Goal: Information Seeking & Learning: Find specific page/section

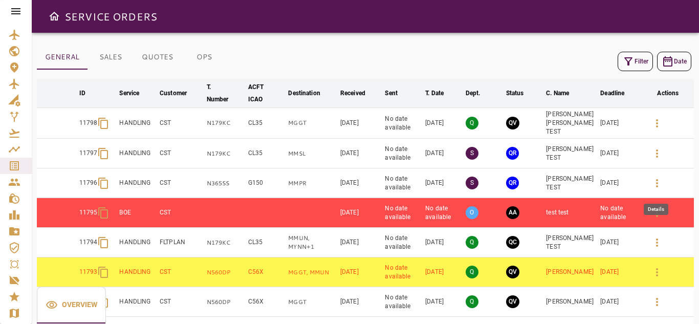
click at [559, 179] on icon "button" at bounding box center [657, 183] width 12 height 12
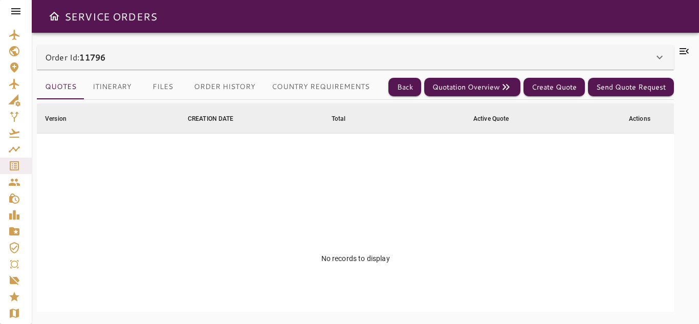
click at [293, 86] on button "Country Requirements" at bounding box center [321, 87] width 114 height 25
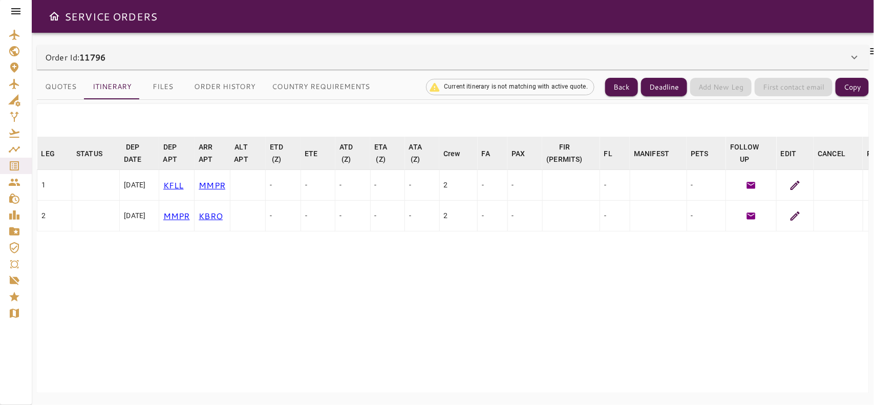
click at [776, 216] on icon at bounding box center [795, 216] width 12 height 12
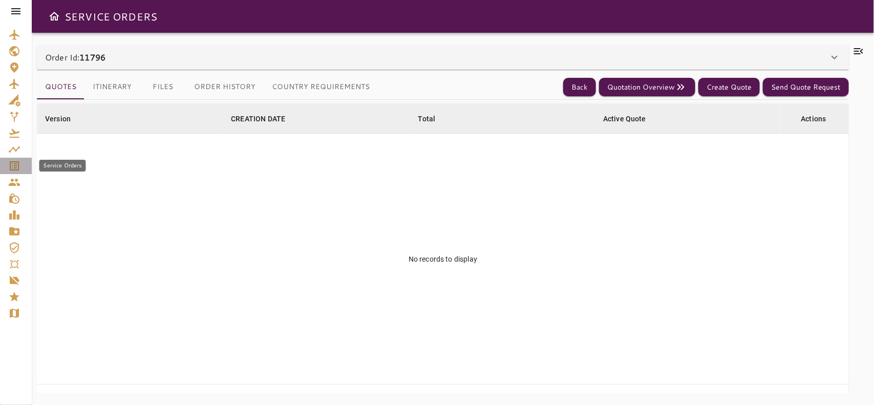
click at [20, 169] on div "Service Orders" at bounding box center [15, 166] width 15 height 12
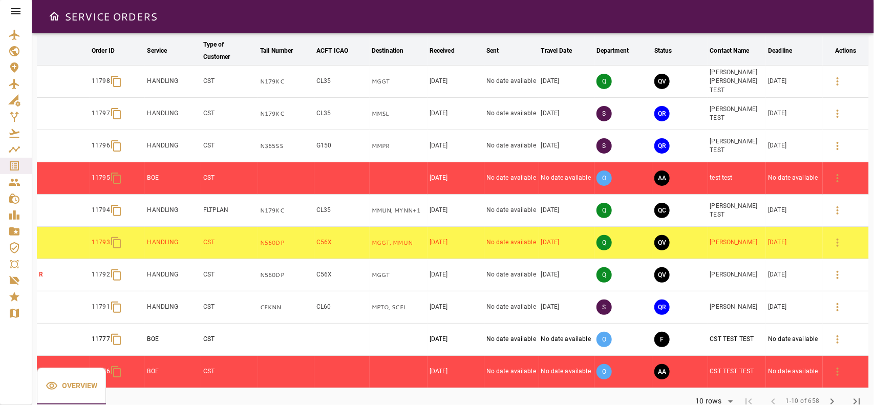
scroll to position [64, 0]
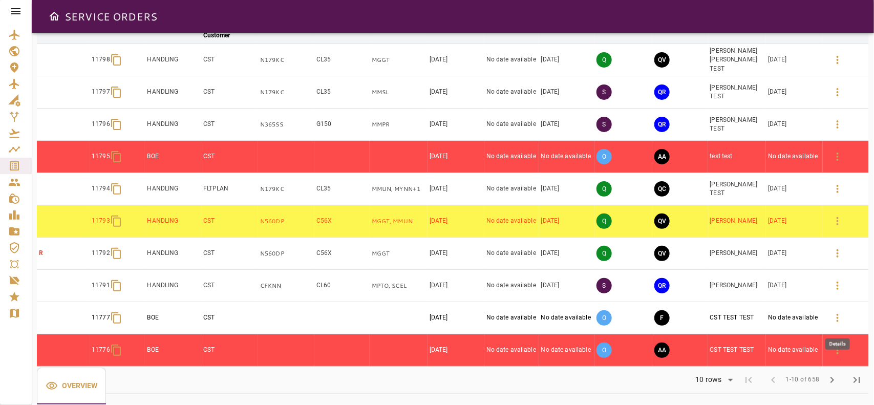
click at [837, 318] on icon "button" at bounding box center [837, 318] width 2 height 8
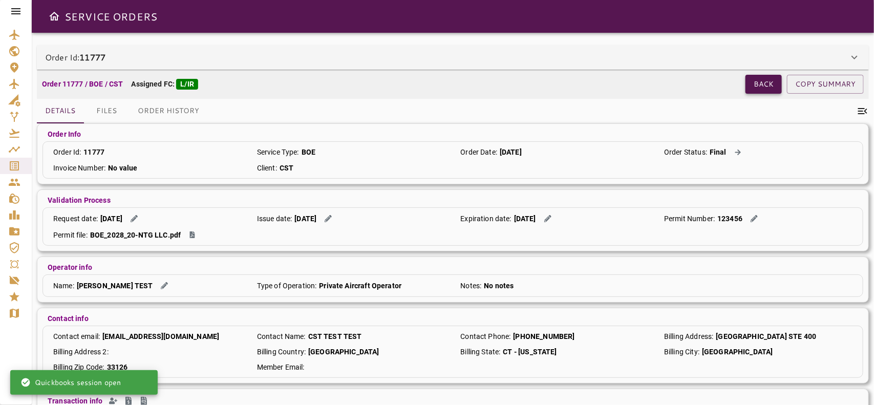
click at [752, 88] on button "Back" at bounding box center [763, 84] width 36 height 19
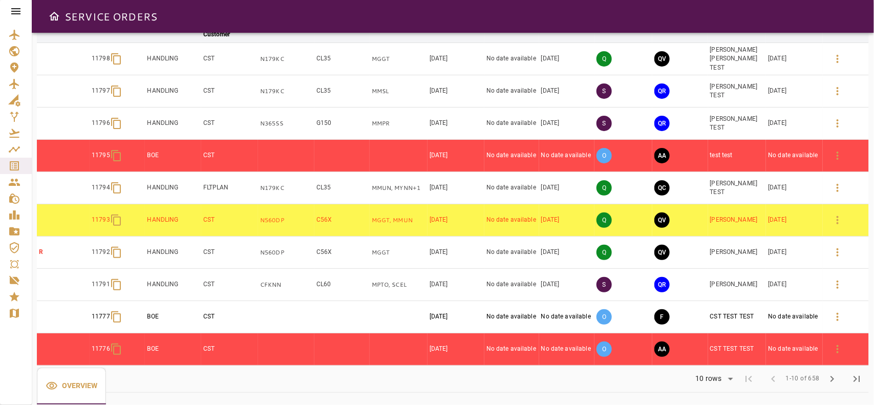
scroll to position [67, 0]
click at [828, 375] on span "chevron_right" at bounding box center [832, 379] width 12 height 12
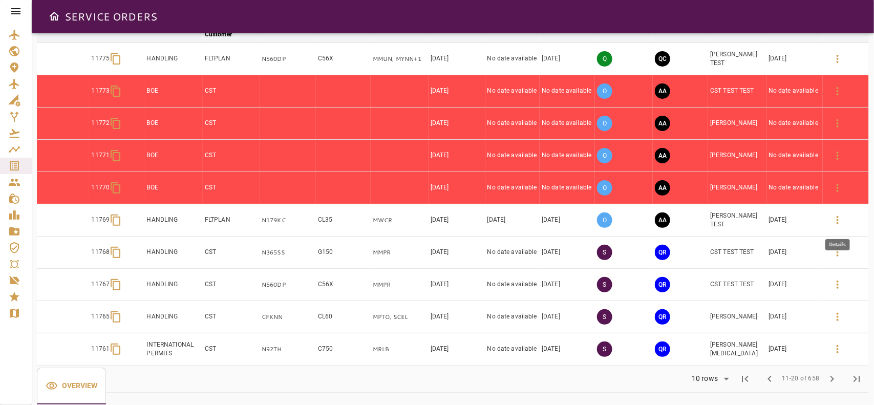
click at [841, 223] on icon "button" at bounding box center [837, 220] width 12 height 12
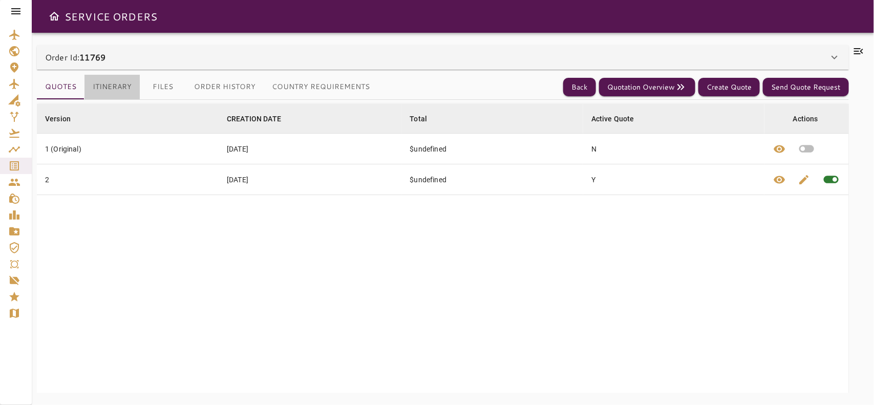
click at [114, 84] on button "Itinerary" at bounding box center [111, 87] width 55 height 25
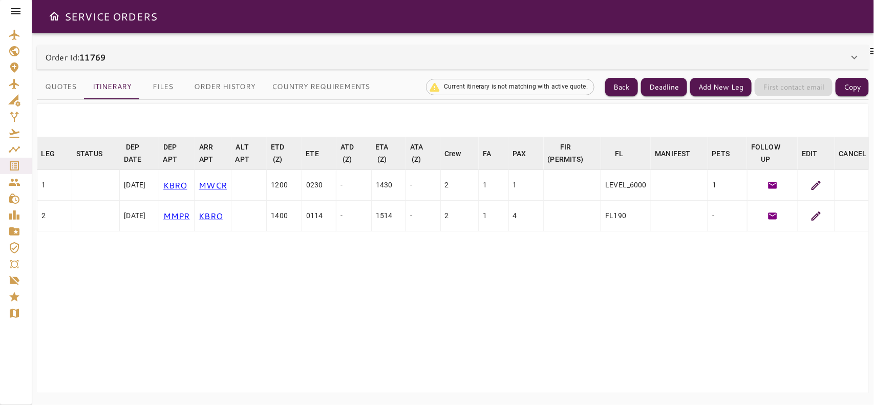
click at [821, 213] on icon at bounding box center [816, 216] width 12 height 12
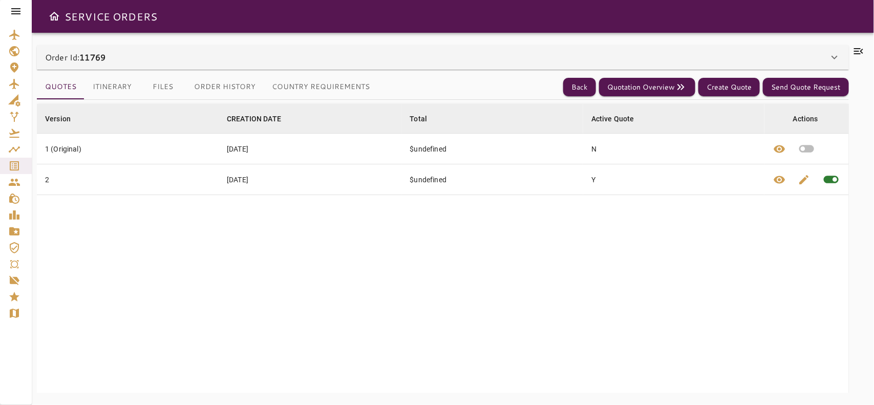
click at [106, 85] on button "Itinerary" at bounding box center [111, 87] width 55 height 25
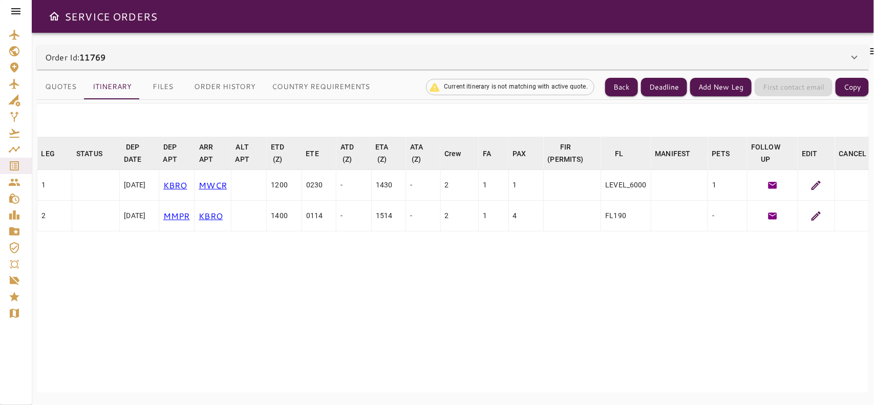
click at [831, 211] on div at bounding box center [816, 216] width 29 height 12
click at [819, 216] on icon at bounding box center [816, 216] width 12 height 12
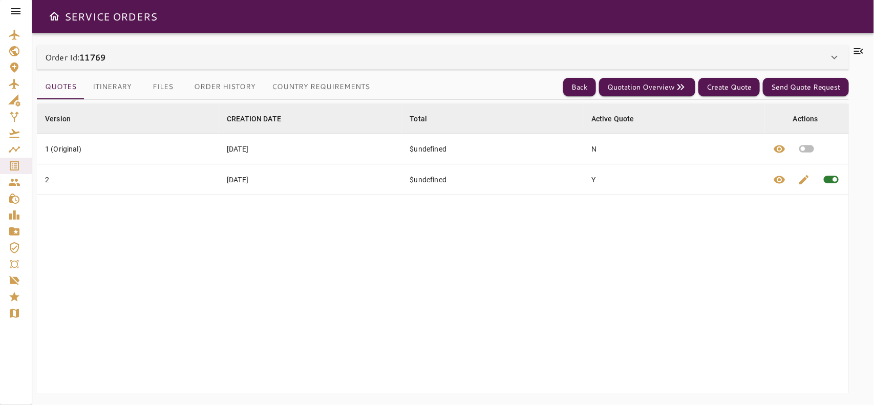
click at [313, 88] on button "Country Requirements" at bounding box center [321, 87] width 114 height 25
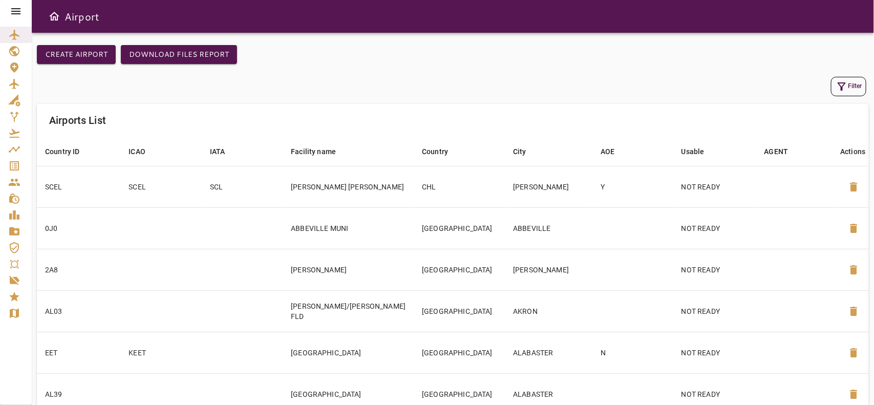
click at [852, 85] on button "Filter" at bounding box center [848, 86] width 35 height 19
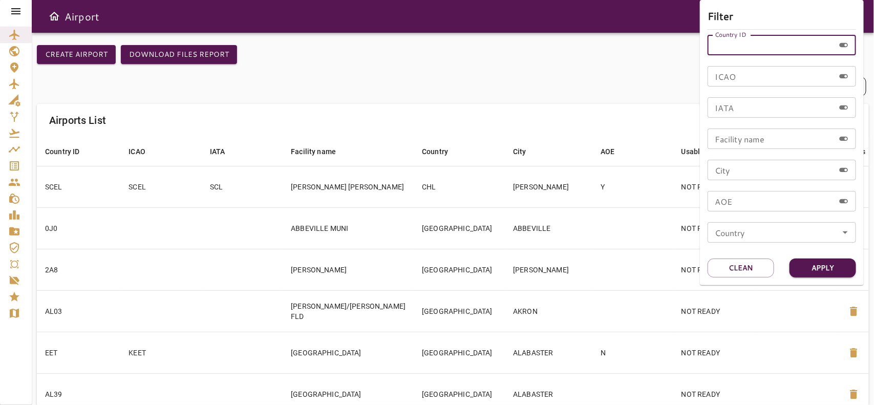
click at [765, 39] on input "Country ID" at bounding box center [770, 45] width 127 height 20
click at [736, 77] on input "ICAO" at bounding box center [770, 76] width 127 height 20
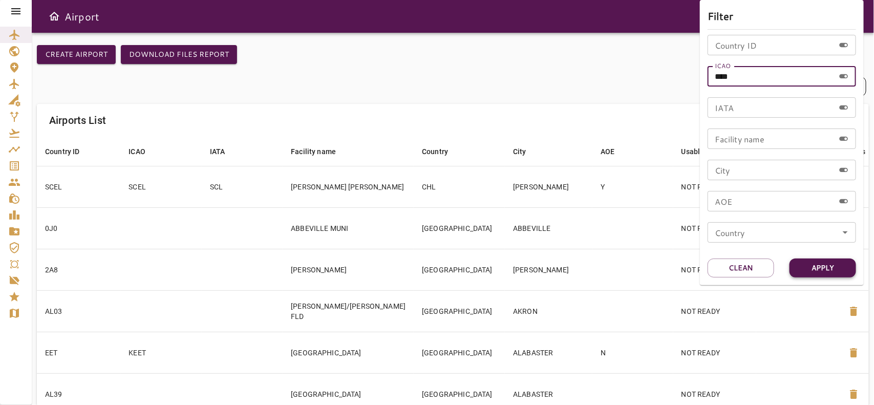
type input "****"
click at [805, 271] on button "Apply" at bounding box center [822, 267] width 67 height 19
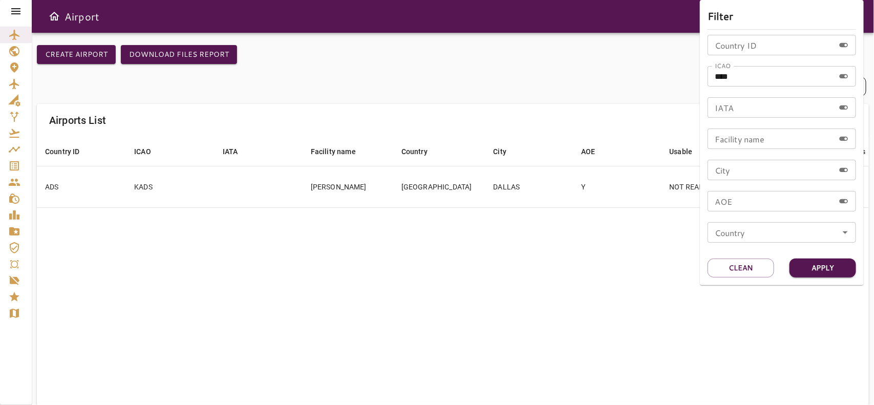
click at [632, 105] on div at bounding box center [437, 202] width 874 height 405
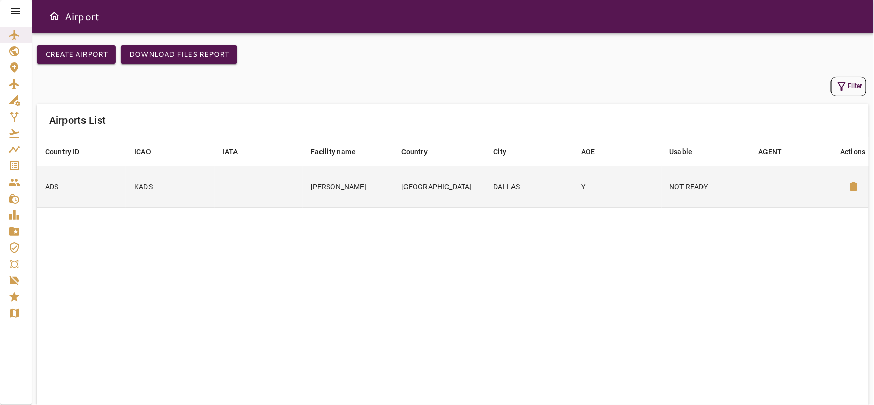
click at [648, 193] on td "Y" at bounding box center [617, 186] width 88 height 41
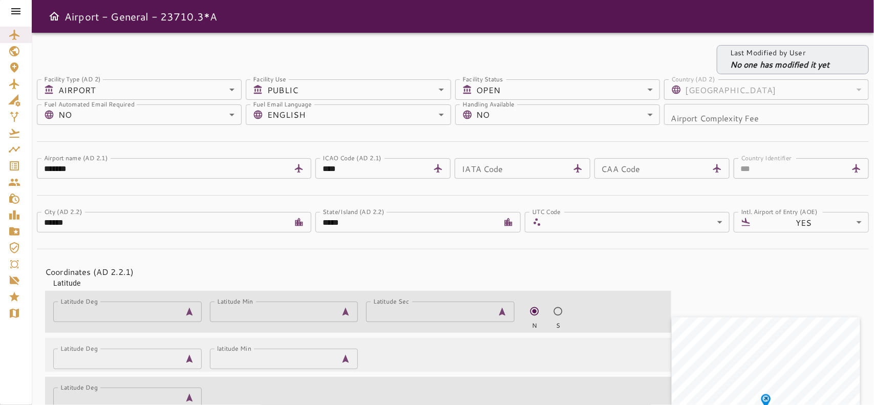
click at [14, 14] on icon at bounding box center [16, 11] width 12 height 12
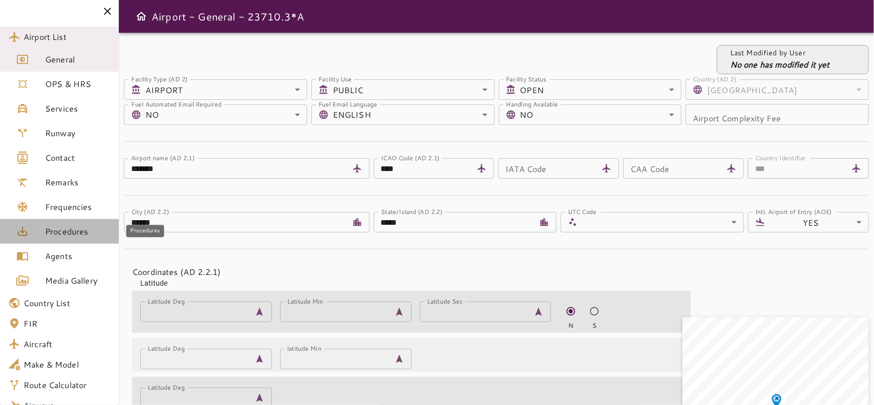
click at [73, 233] on span "Procedures" at bounding box center [78, 231] width 66 height 12
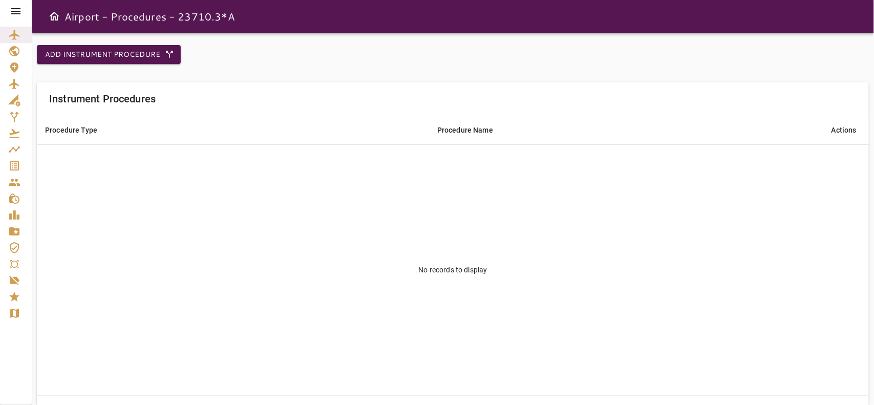
click at [19, 12] on icon at bounding box center [16, 11] width 12 height 12
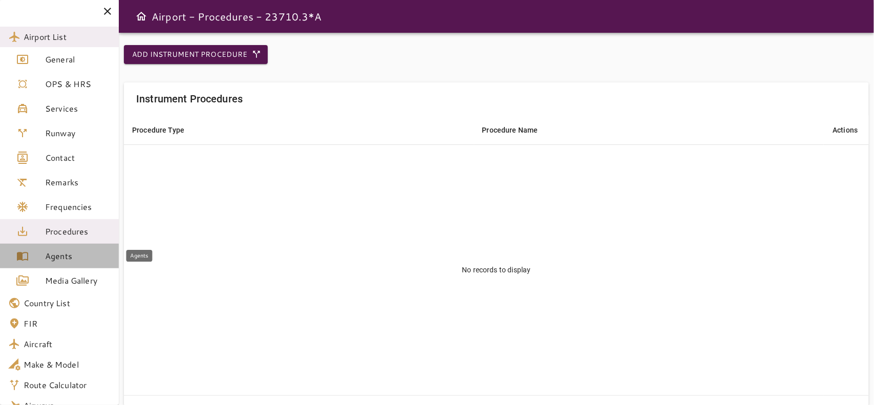
click at [65, 256] on span "Agents" at bounding box center [78, 256] width 66 height 12
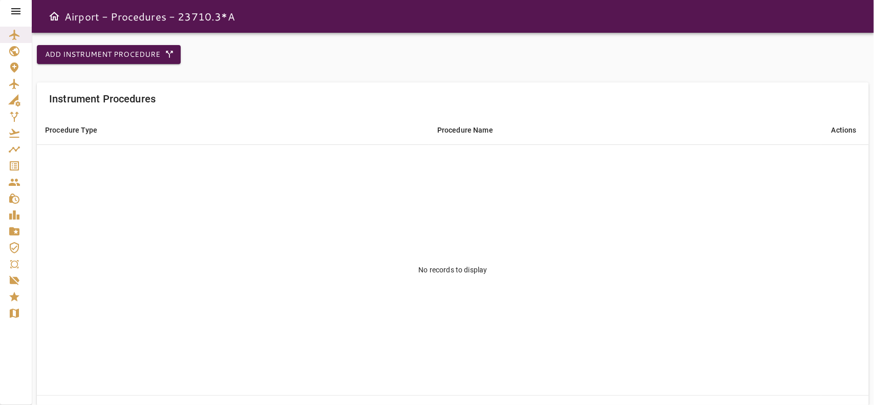
click at [16, 15] on icon at bounding box center [16, 11] width 12 height 12
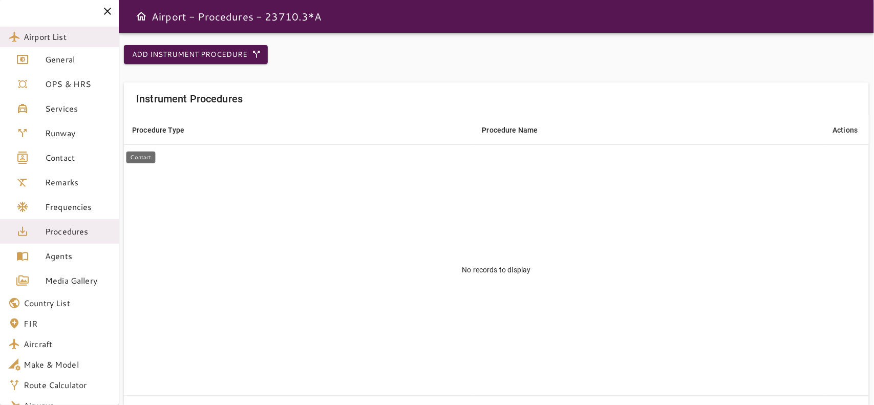
click at [70, 158] on span "Contact" at bounding box center [78, 157] width 66 height 12
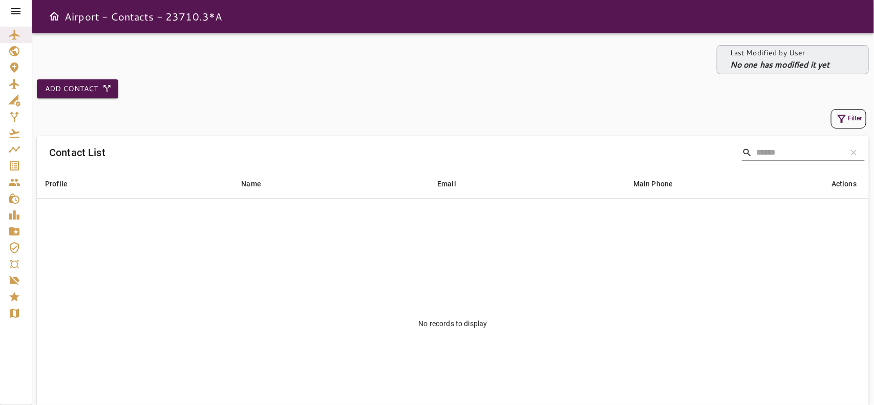
click at [19, 10] on icon at bounding box center [16, 11] width 12 height 12
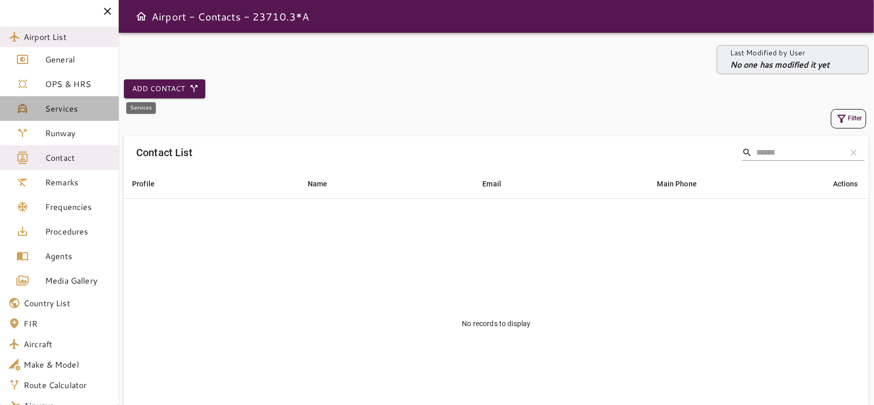
click at [77, 113] on span "Services" at bounding box center [78, 108] width 66 height 12
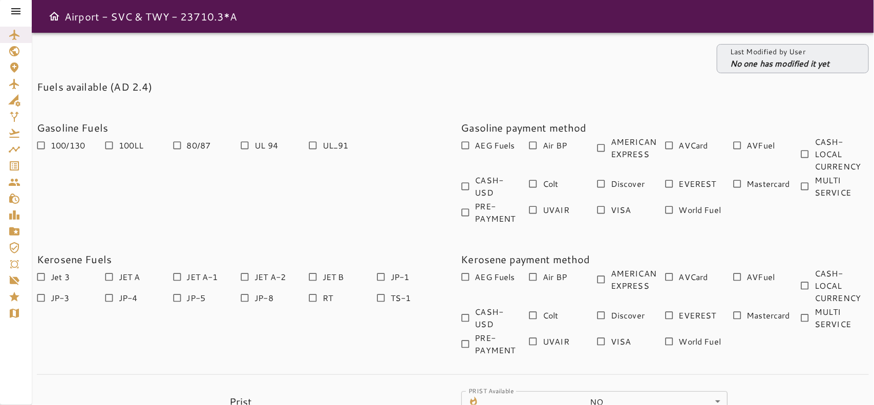
scroll to position [65, 0]
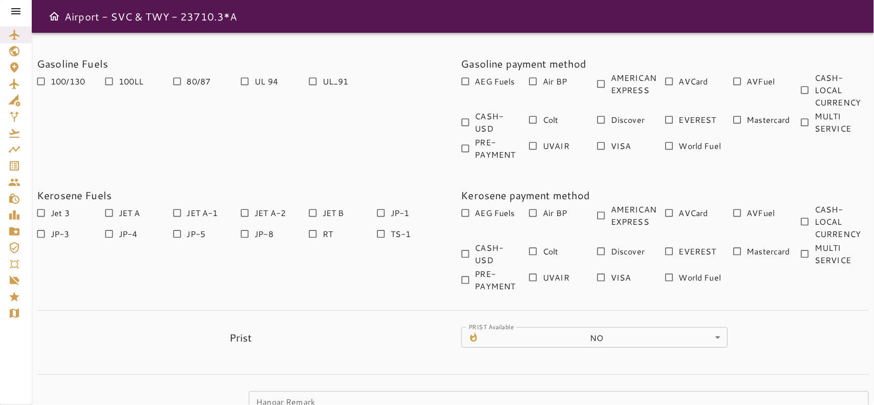
click at [16, 14] on icon at bounding box center [16, 11] width 12 height 12
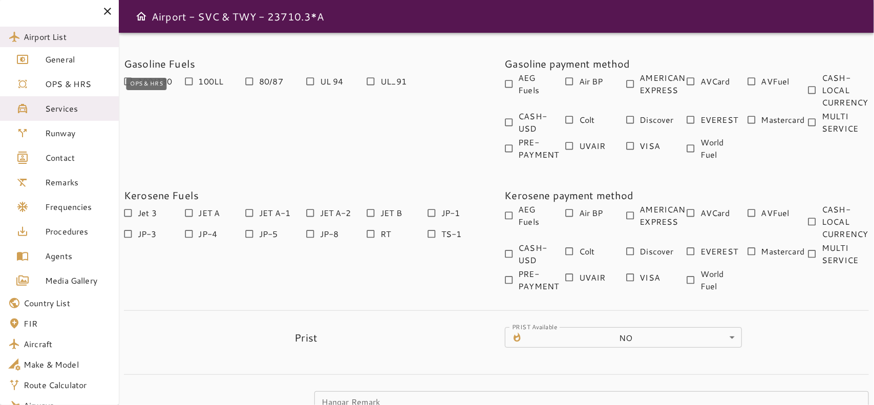
click at [60, 78] on span "OPS & HRS" at bounding box center [78, 84] width 66 height 12
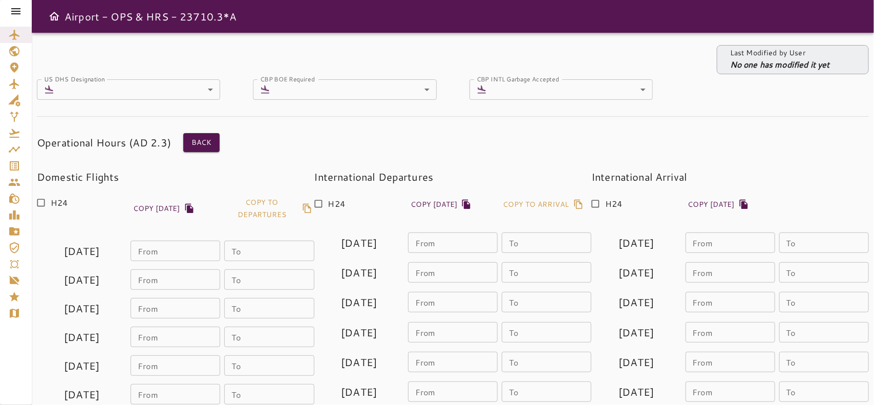
click at [15, 13] on icon at bounding box center [15, 11] width 9 height 6
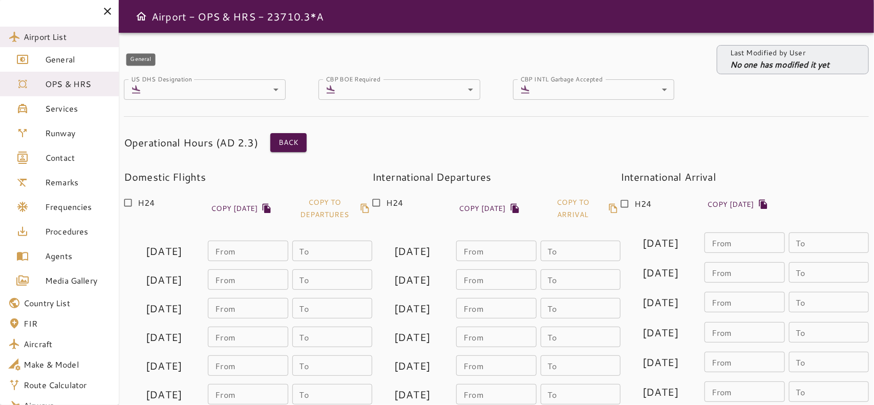
click at [73, 63] on span "General" at bounding box center [78, 59] width 66 height 12
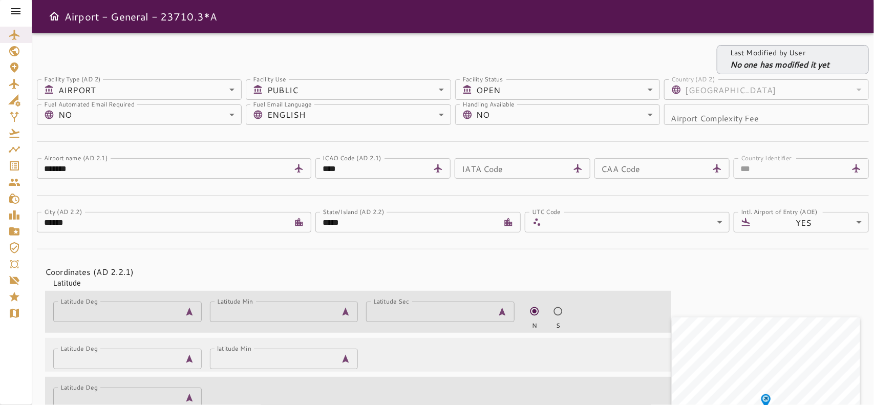
click at [14, 11] on icon at bounding box center [15, 11] width 9 height 6
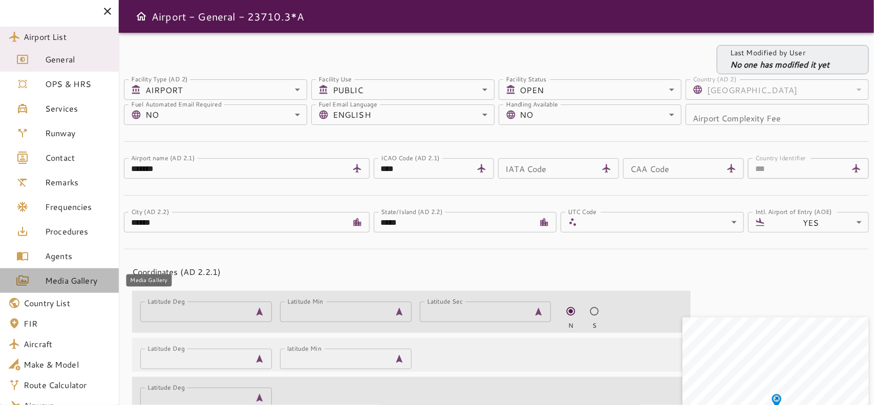
click at [80, 274] on span "Media Gallery" at bounding box center [78, 280] width 66 height 12
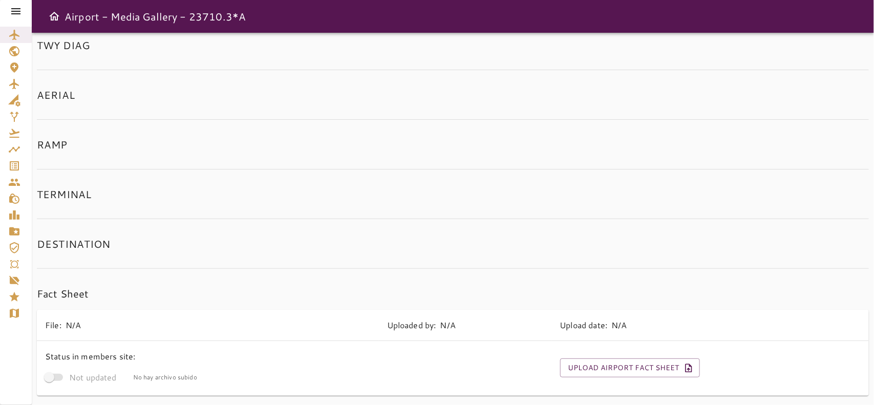
scroll to position [126, 0]
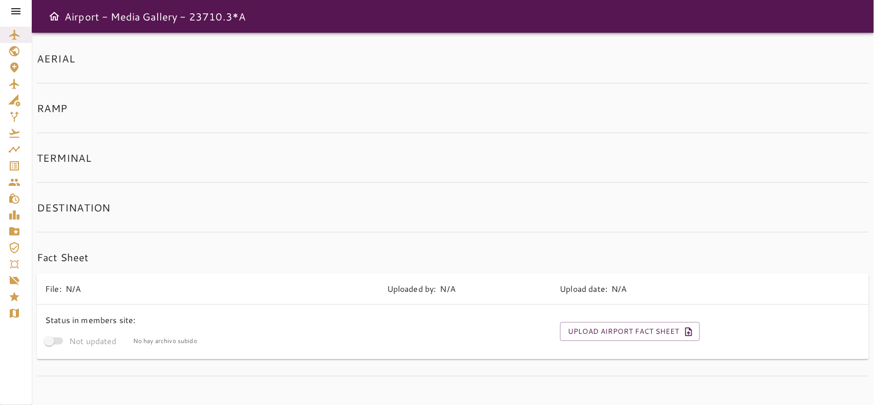
click at [318, 252] on h6 "Fact Sheet" at bounding box center [453, 257] width 832 height 16
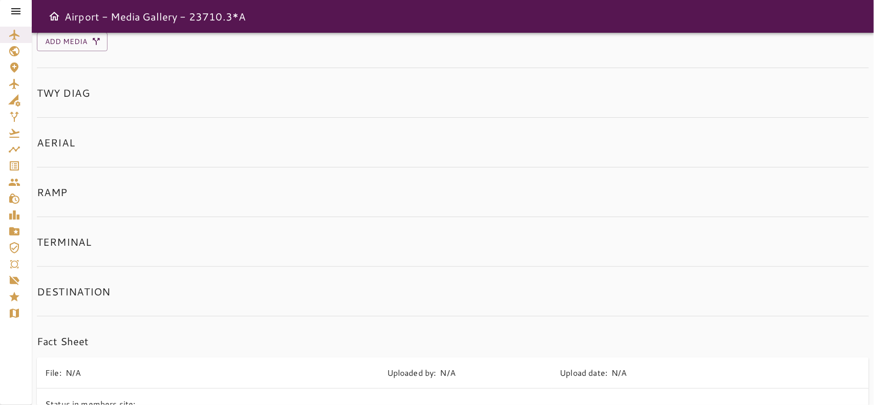
scroll to position [0, 0]
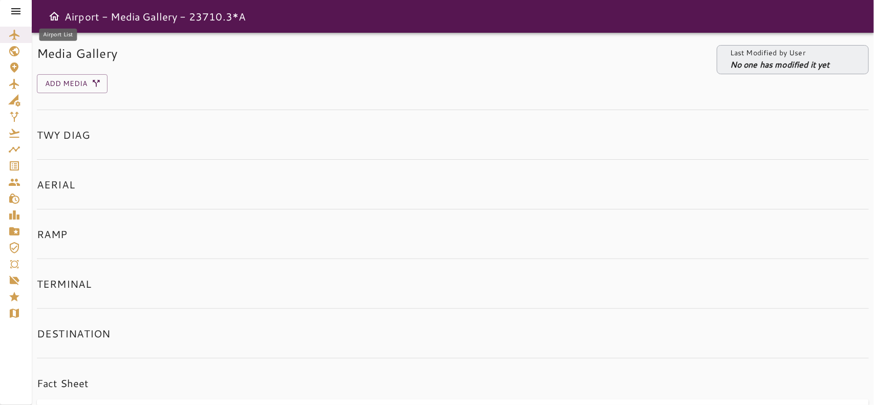
click at [18, 37] on icon "Airport List" at bounding box center [14, 35] width 12 height 12
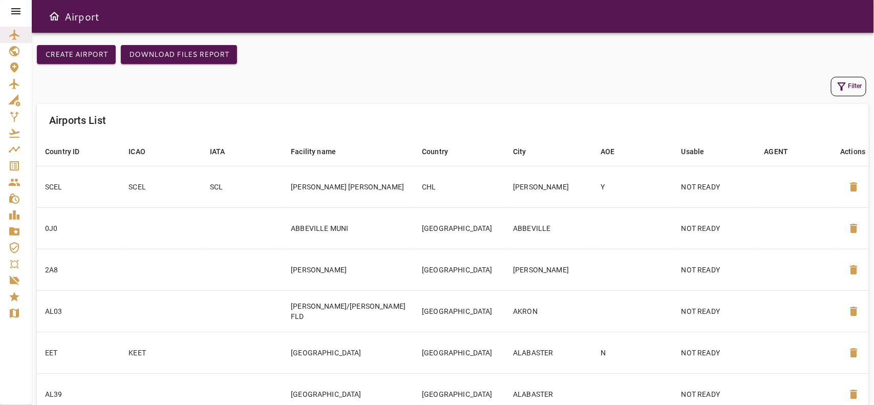
click at [849, 78] on button "Filter" at bounding box center [848, 86] width 35 height 19
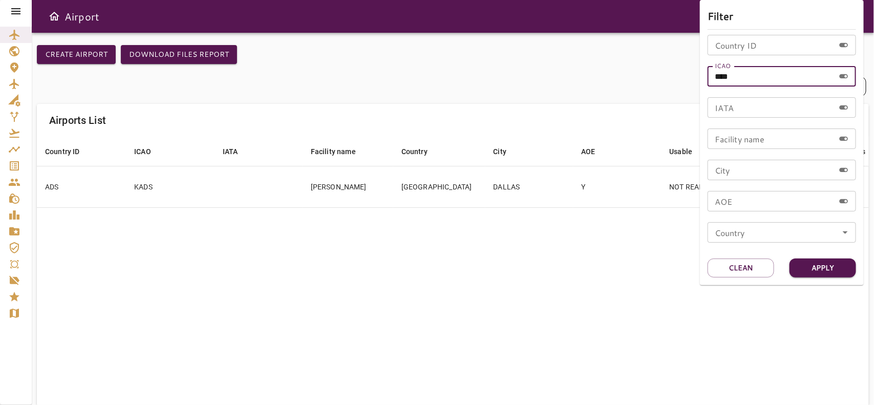
click at [743, 80] on input "****" at bounding box center [770, 76] width 127 height 20
type input "****"
click at [833, 270] on button "Apply" at bounding box center [822, 267] width 67 height 19
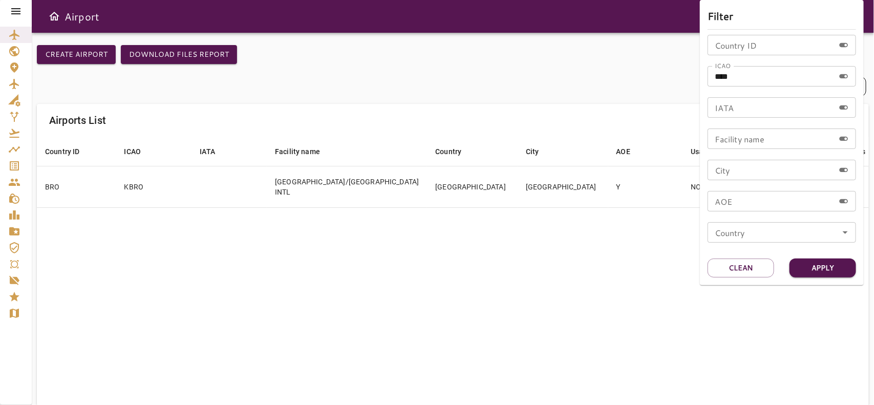
click at [616, 256] on div at bounding box center [437, 202] width 874 height 405
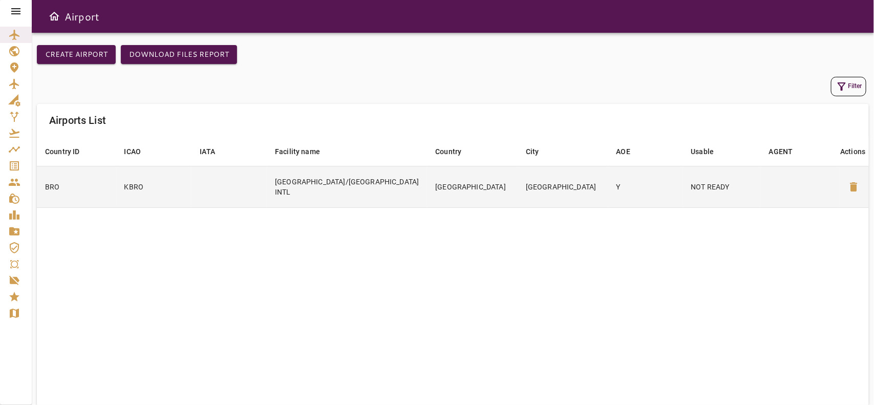
click at [761, 192] on td at bounding box center [800, 186] width 78 height 41
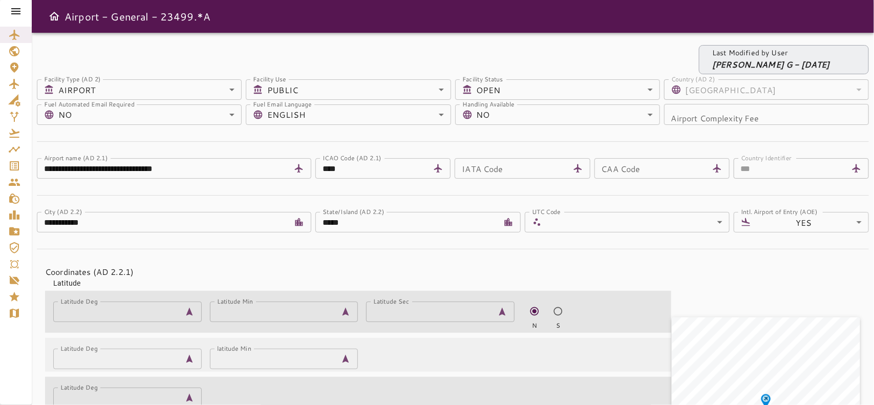
click at [16, 14] on icon at bounding box center [15, 11] width 9 height 6
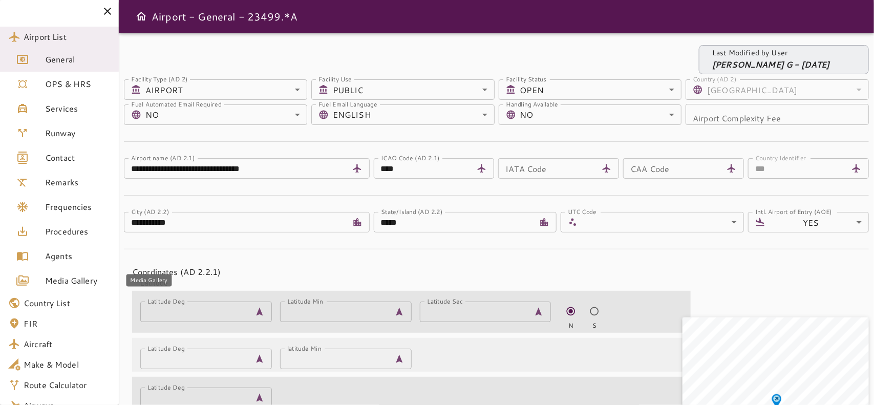
click at [63, 280] on span "Media Gallery" at bounding box center [78, 280] width 66 height 12
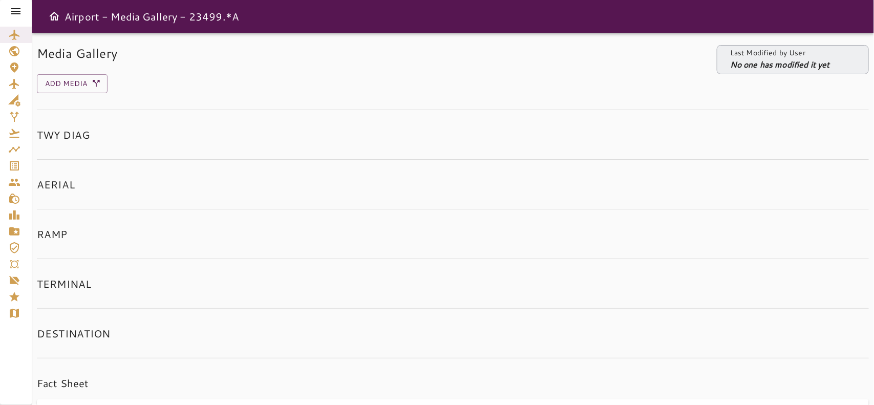
click at [19, 8] on icon at bounding box center [15, 11] width 9 height 6
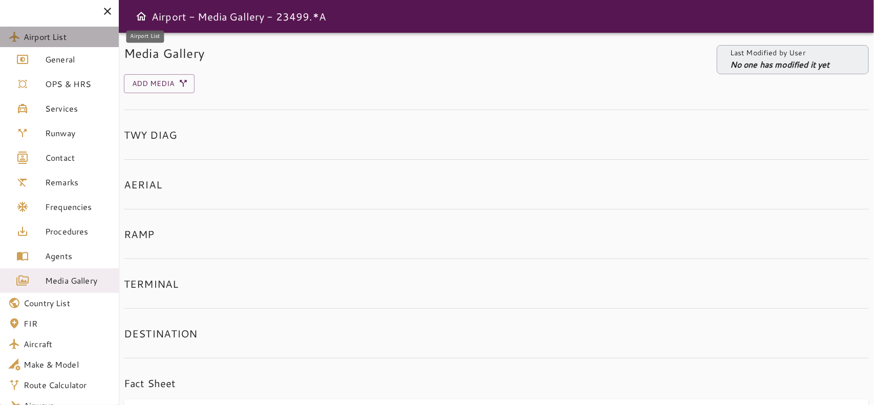
click at [83, 37] on span "Airport List" at bounding box center [67, 37] width 87 height 12
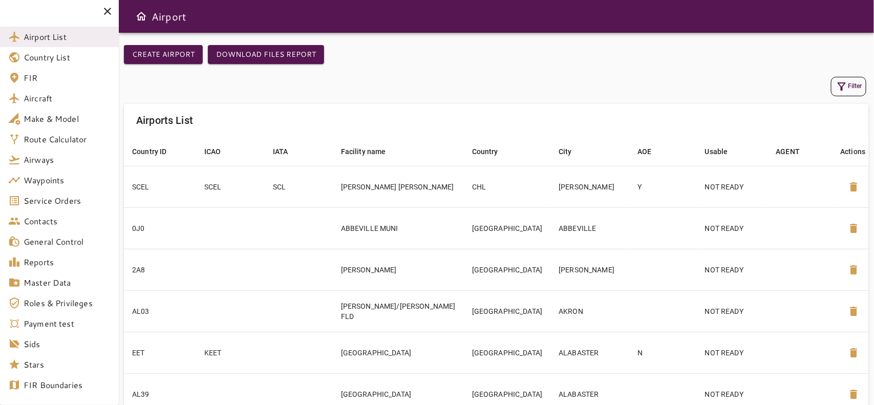
click at [854, 82] on button "Filter" at bounding box center [848, 86] width 35 height 19
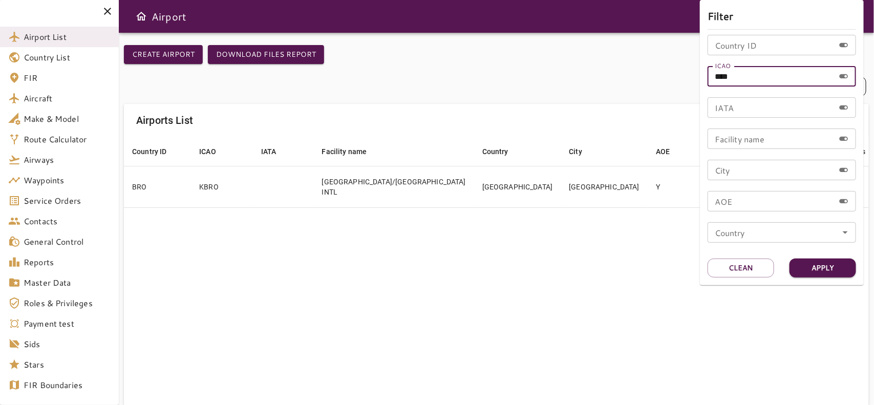
click at [746, 79] on input "****" at bounding box center [770, 76] width 127 height 20
type input "****"
click at [848, 272] on button "Apply" at bounding box center [822, 267] width 67 height 19
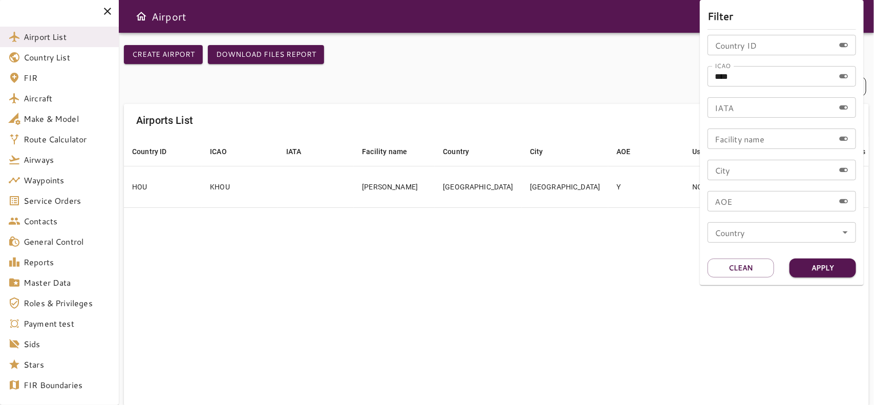
click at [622, 265] on div at bounding box center [437, 202] width 874 height 405
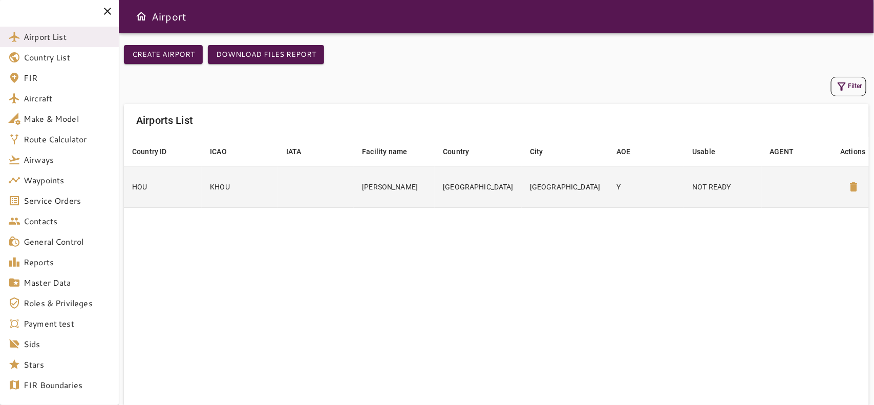
click at [645, 187] on td "Y" at bounding box center [646, 186] width 76 height 41
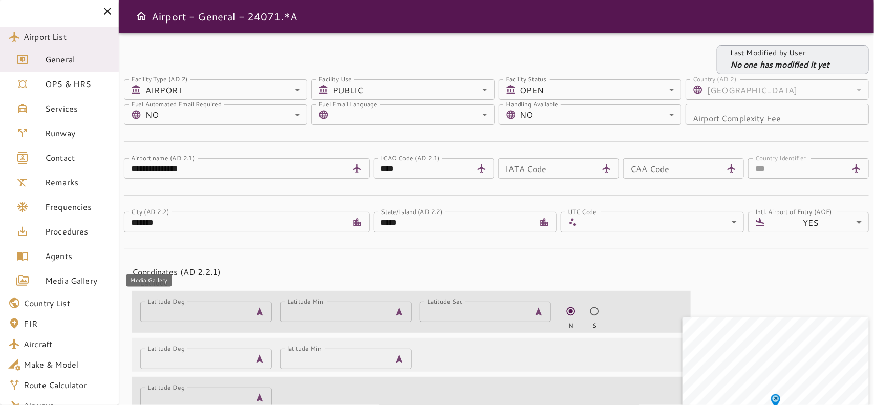
click at [93, 279] on span "Media Gallery" at bounding box center [78, 280] width 66 height 12
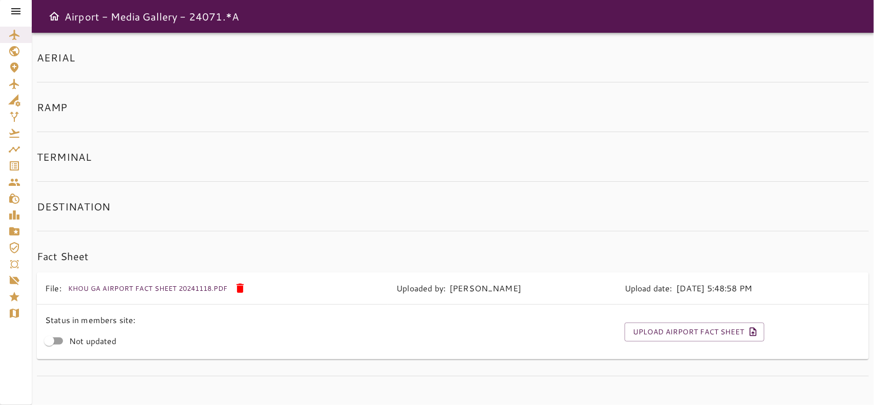
scroll to position [128, 0]
